Goal: Task Accomplishment & Management: Manage account settings

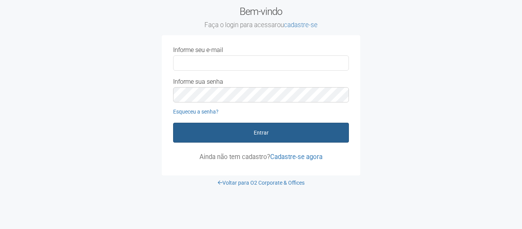
type input "**********"
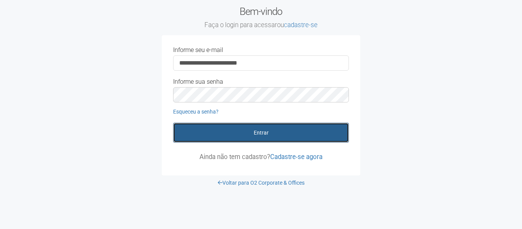
click at [309, 140] on button "Entrar" at bounding box center [261, 133] width 176 height 20
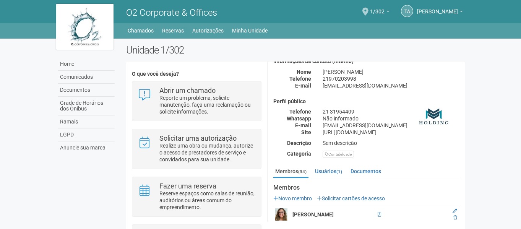
scroll to position [153, 0]
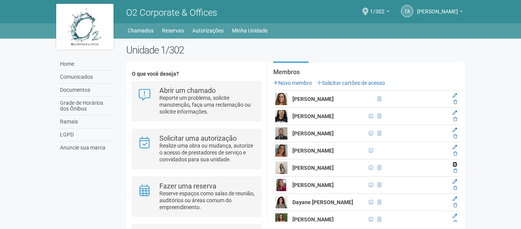
click at [453, 167] on icon at bounding box center [454, 164] width 5 height 5
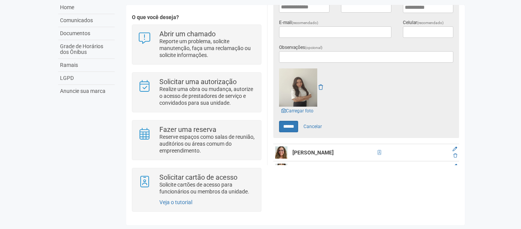
scroll to position [229, 0]
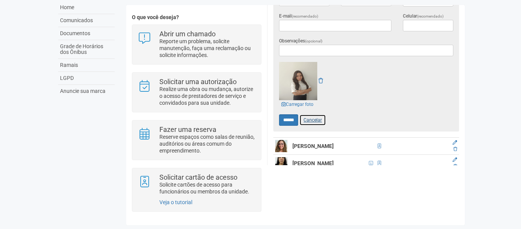
drag, startPoint x: 320, startPoint y: 117, endPoint x: 346, endPoint y: 118, distance: 26.0
click at [321, 118] on link "Cancelar" at bounding box center [312, 119] width 27 height 11
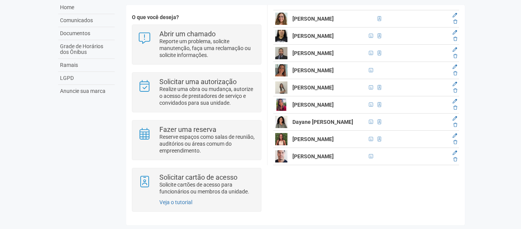
scroll to position [190, 0]
